Goal: Understand process/instructions: Learn about a topic

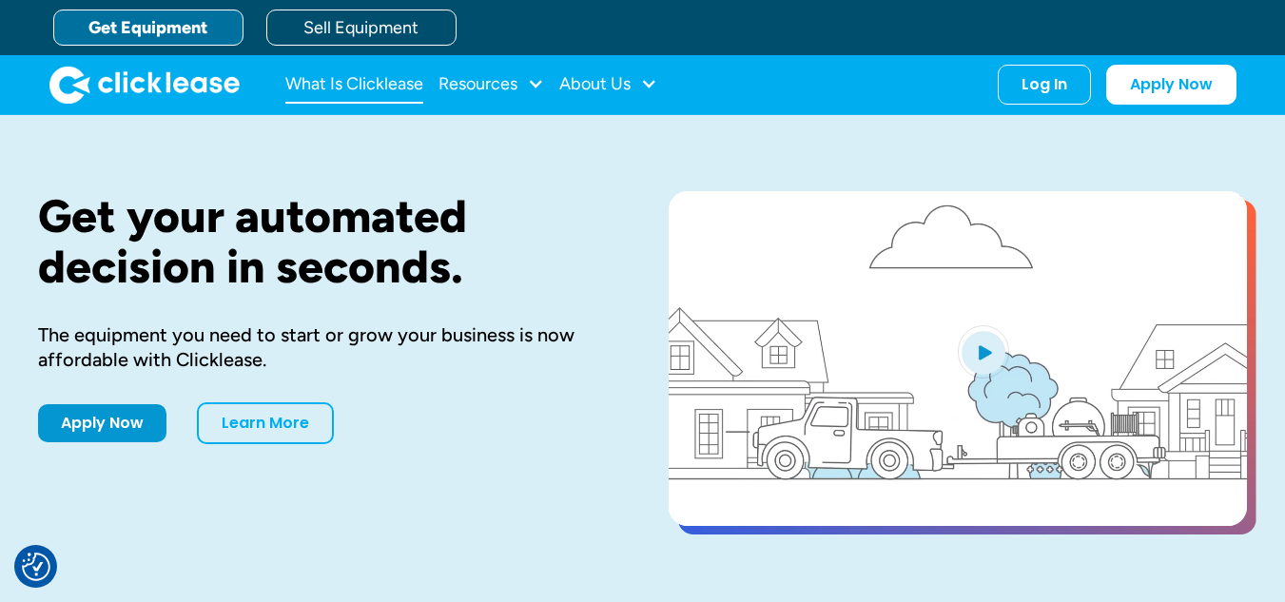
click at [394, 83] on link "What Is Clicklease" at bounding box center [354, 85] width 138 height 38
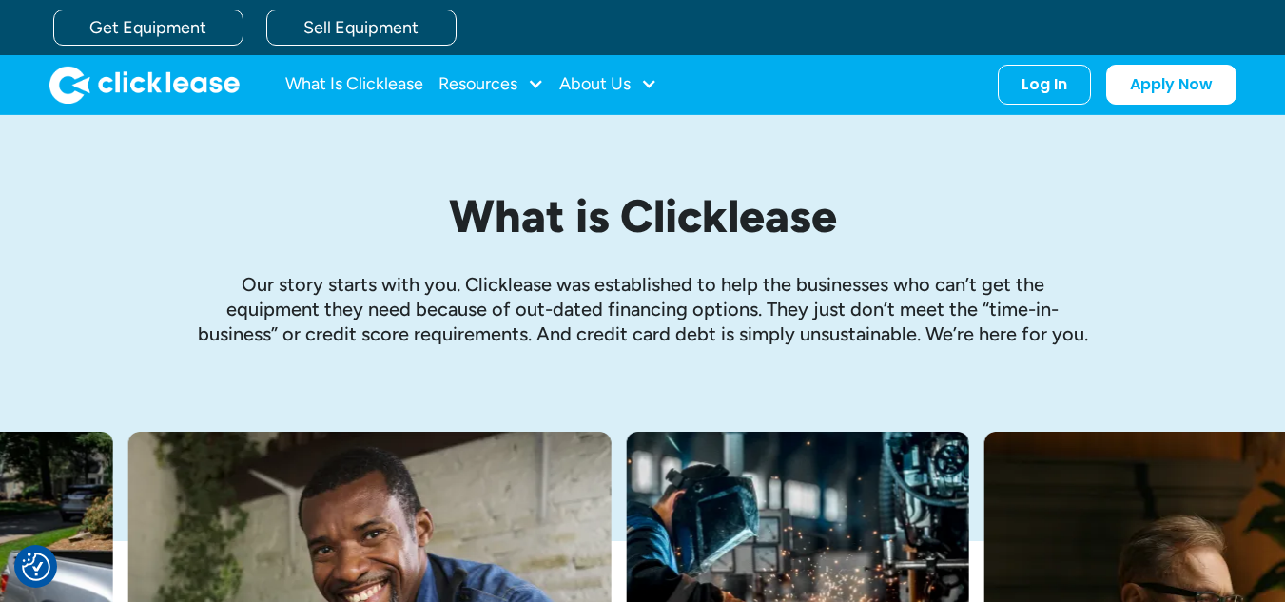
click at [394, 83] on link "What Is Clicklease" at bounding box center [354, 85] width 138 height 38
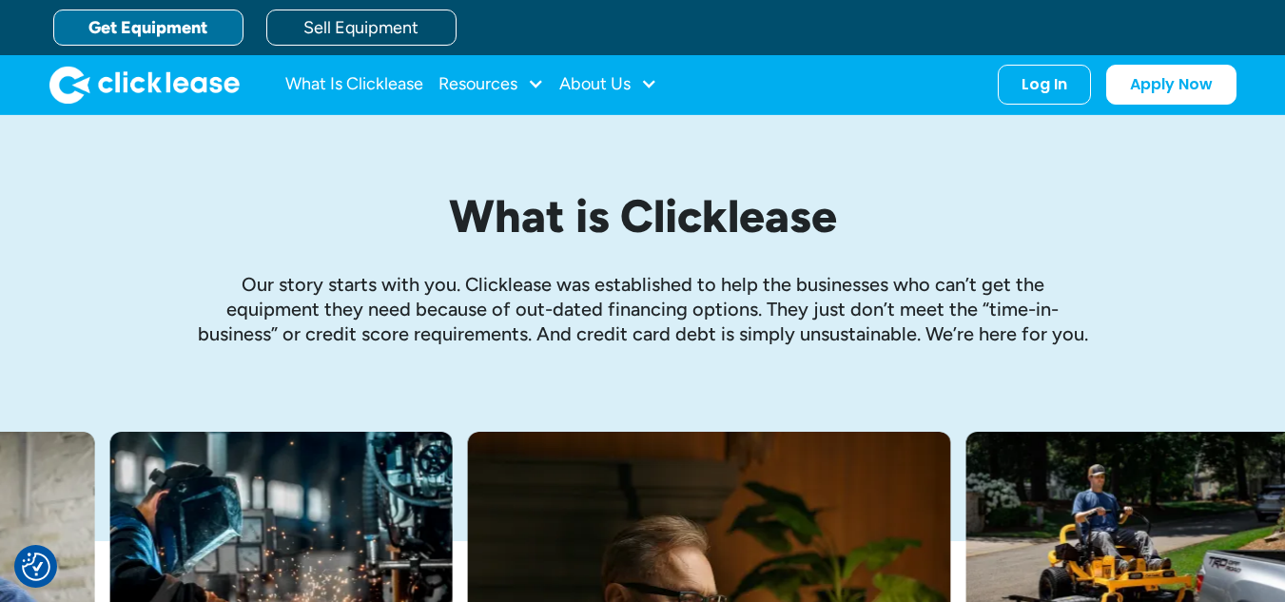
click at [140, 17] on link "Get Equipment" at bounding box center [148, 28] width 190 height 36
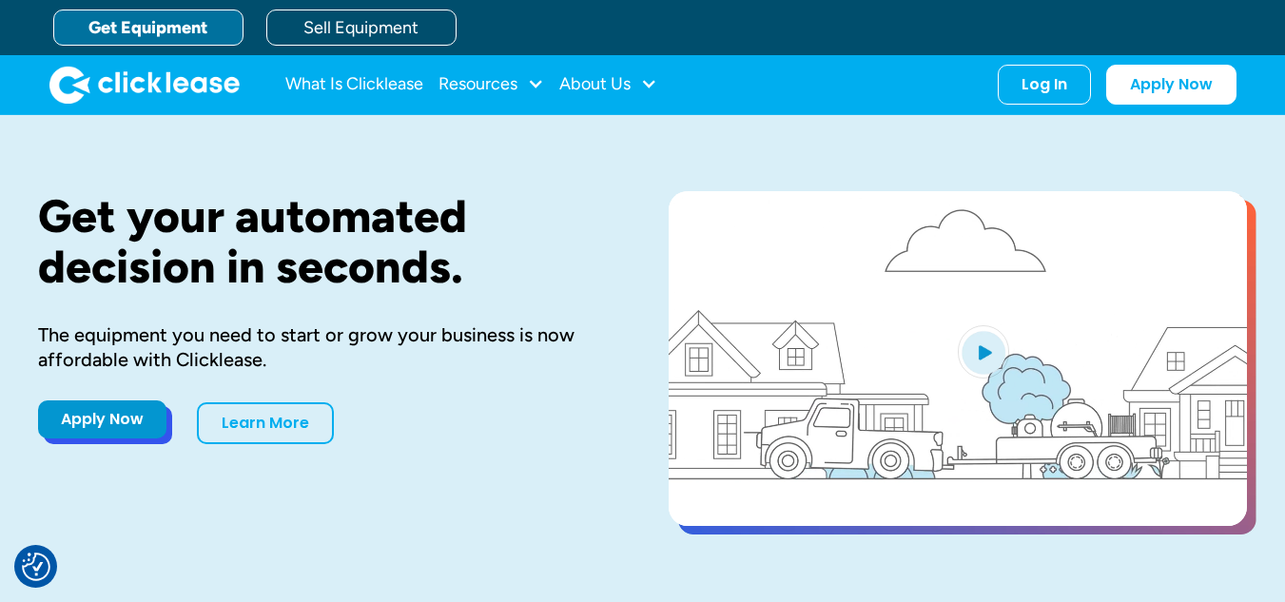
click at [135, 419] on link "Apply Now" at bounding box center [102, 420] width 128 height 38
